Goal: Navigation & Orientation: Find specific page/section

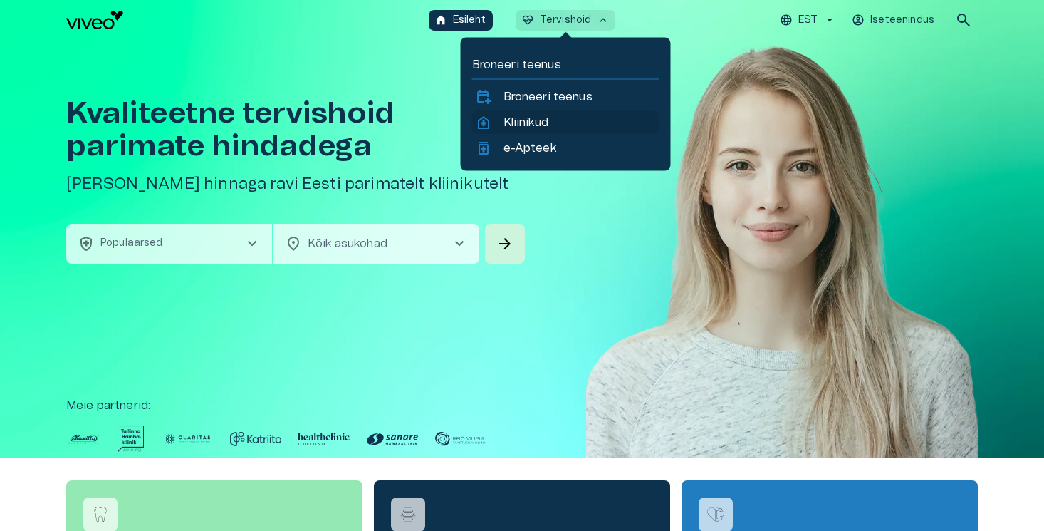
click at [529, 124] on p "Kliinikud" at bounding box center [525, 122] width 45 height 17
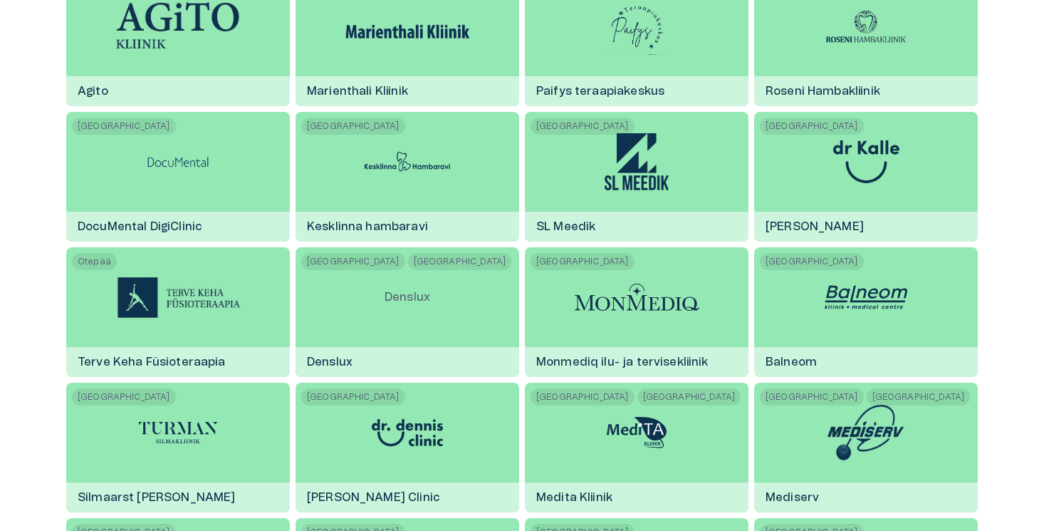
scroll to position [1340, 0]
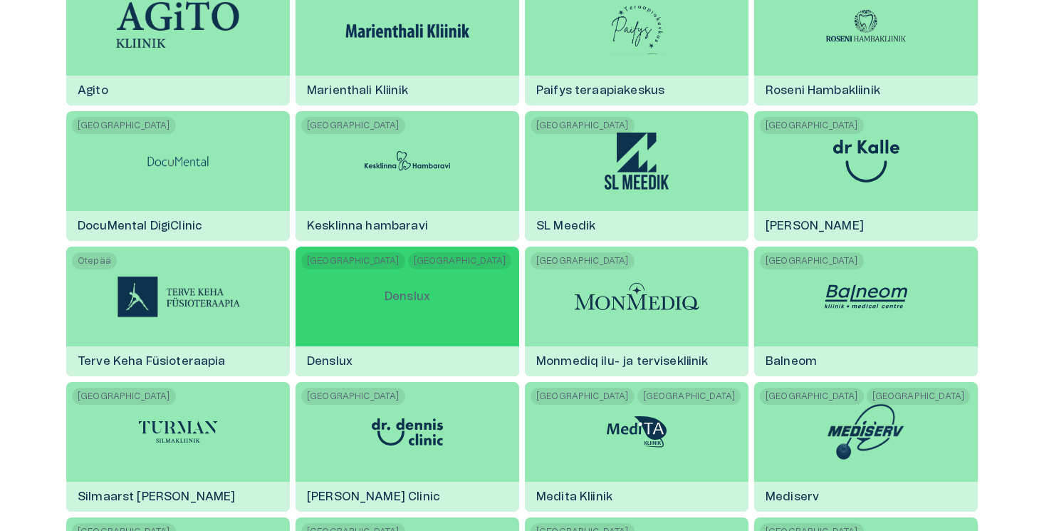
click at [478, 281] on div "[GEOGRAPHIC_DATA] Põlva Denslux [GEOGRAPHIC_DATA]" at bounding box center [408, 311] width 224 height 130
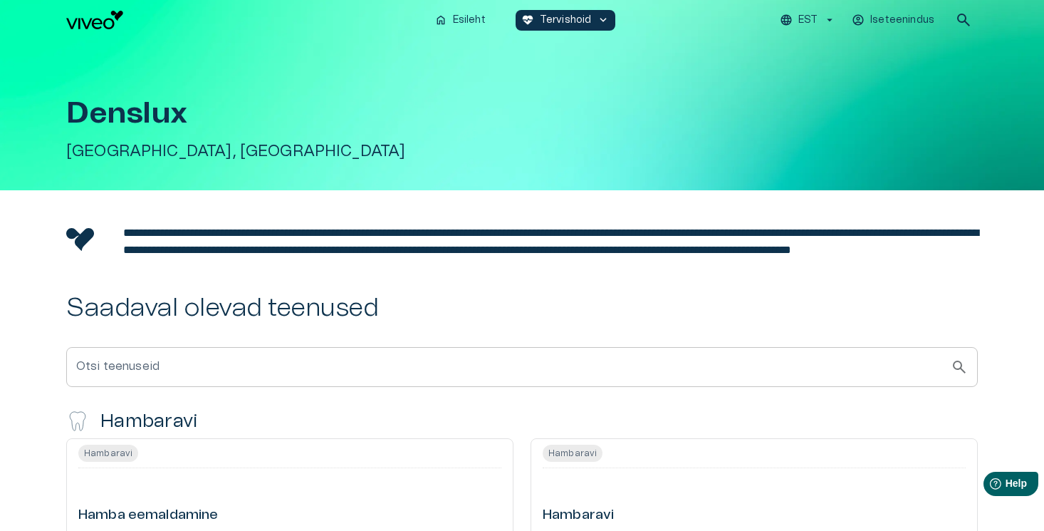
click at [815, 21] on p "EST" at bounding box center [807, 20] width 19 height 15
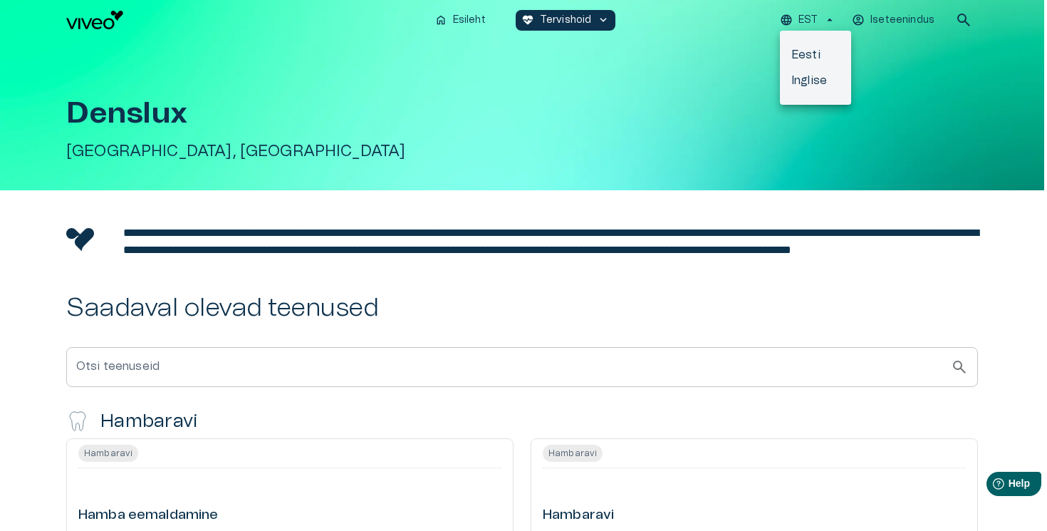
click at [810, 78] on li "Inglise" at bounding box center [815, 81] width 71 height 26
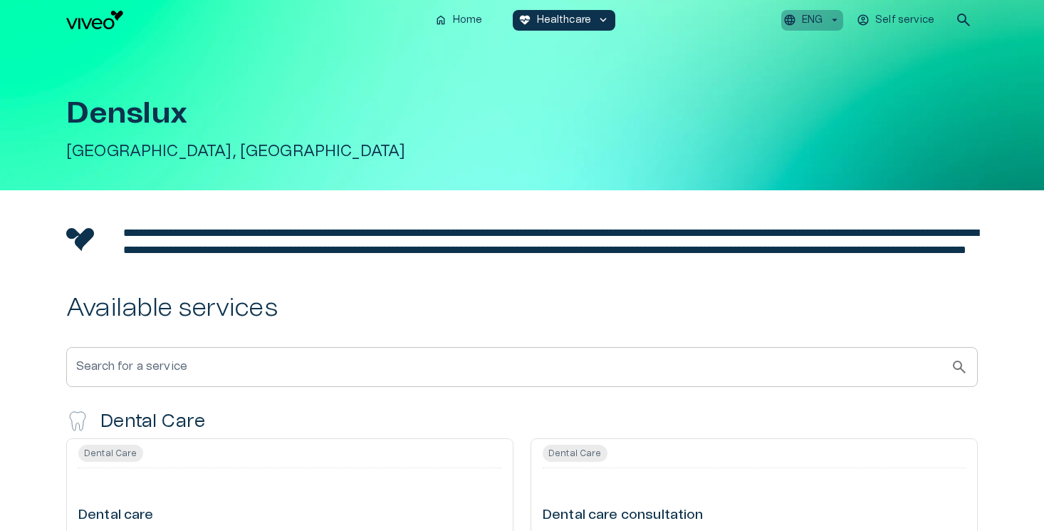
click at [815, 23] on p "ENG" at bounding box center [812, 20] width 21 height 15
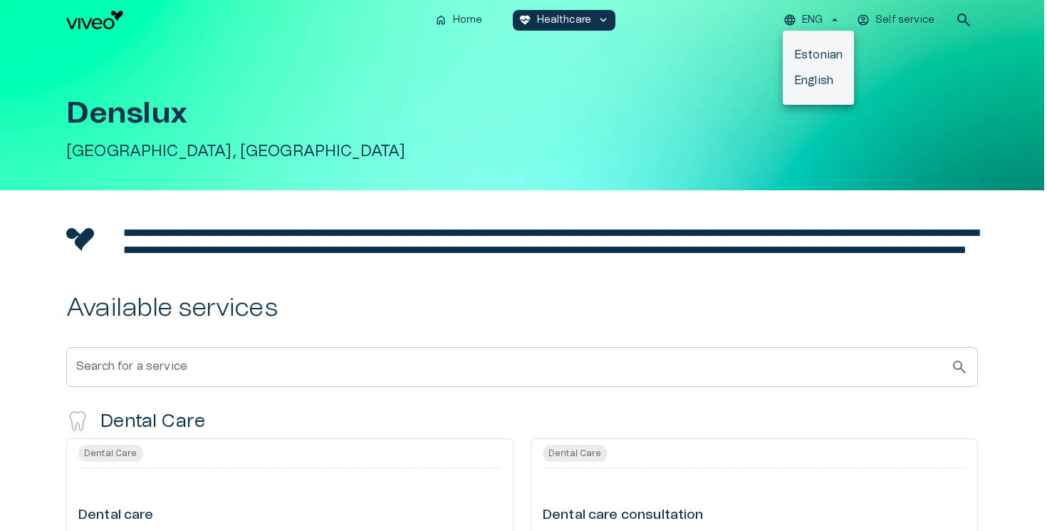
click at [810, 88] on li "English" at bounding box center [818, 81] width 71 height 26
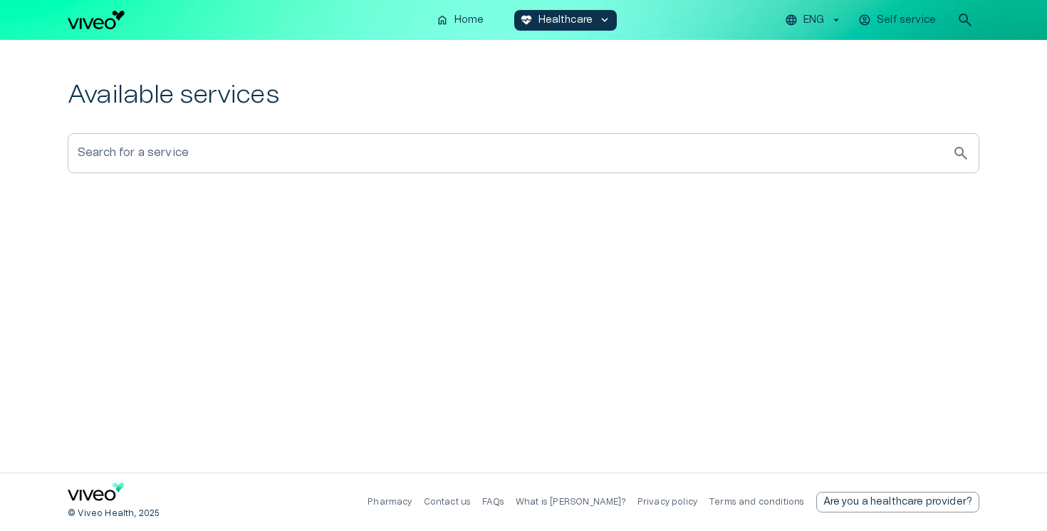
click at [813, 19] on p "ENG" at bounding box center [813, 20] width 21 height 15
click at [814, 58] on li "Estonian" at bounding box center [819, 55] width 71 height 26
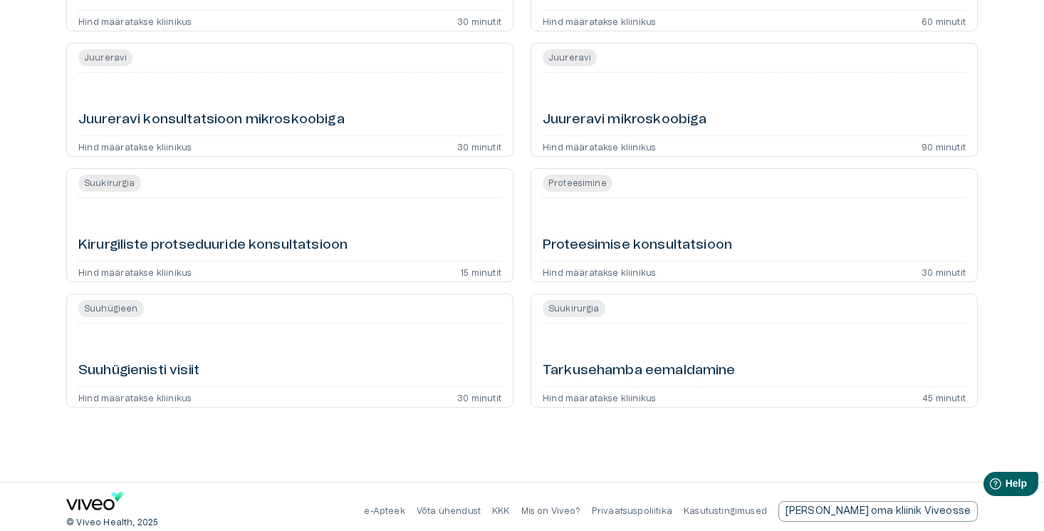
scroll to position [923, 0]
